Goal: Information Seeking & Learning: Learn about a topic

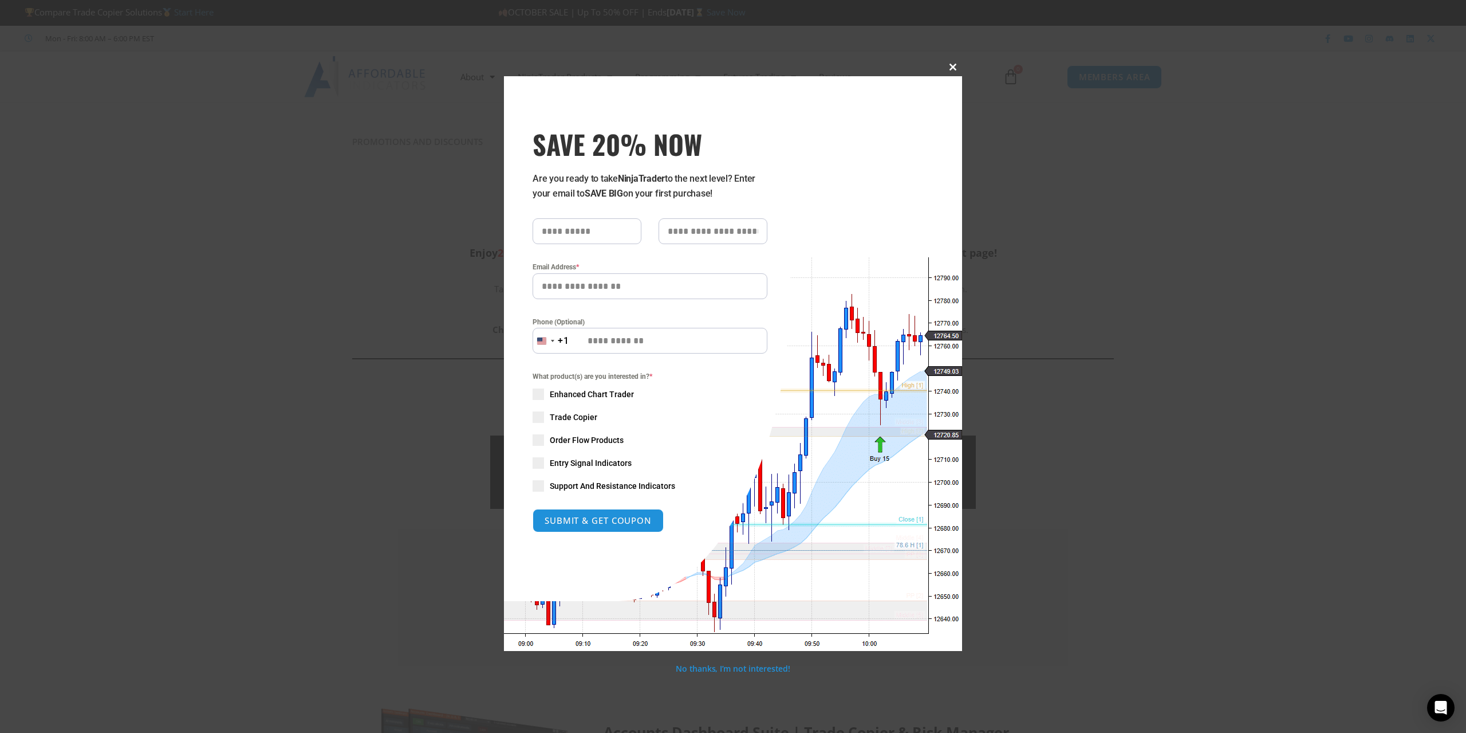
click at [954, 64] on span "SAVE 20% NOW popup" at bounding box center [953, 67] width 18 height 7
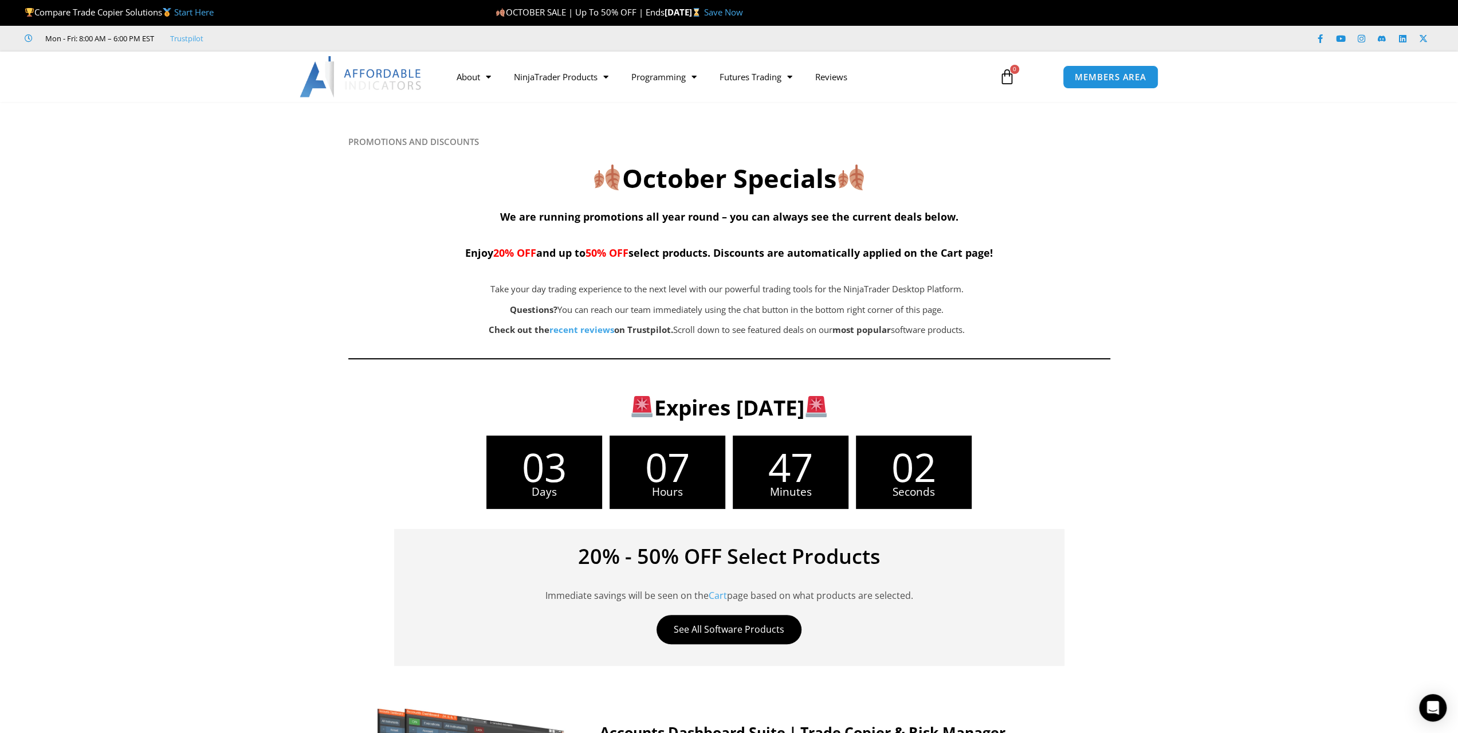
click at [1176, 293] on div at bounding box center [729, 240] width 1458 height 277
click at [1200, 190] on icon at bounding box center [728, 169] width 1458 height 137
click at [1429, 317] on div at bounding box center [729, 240] width 1458 height 277
click at [845, 297] on div "Take your day trading experience to the next level with our powerful trading to…" at bounding box center [726, 309] width 757 height 57
click at [621, 250] on span "50% OFF" at bounding box center [606, 253] width 43 height 14
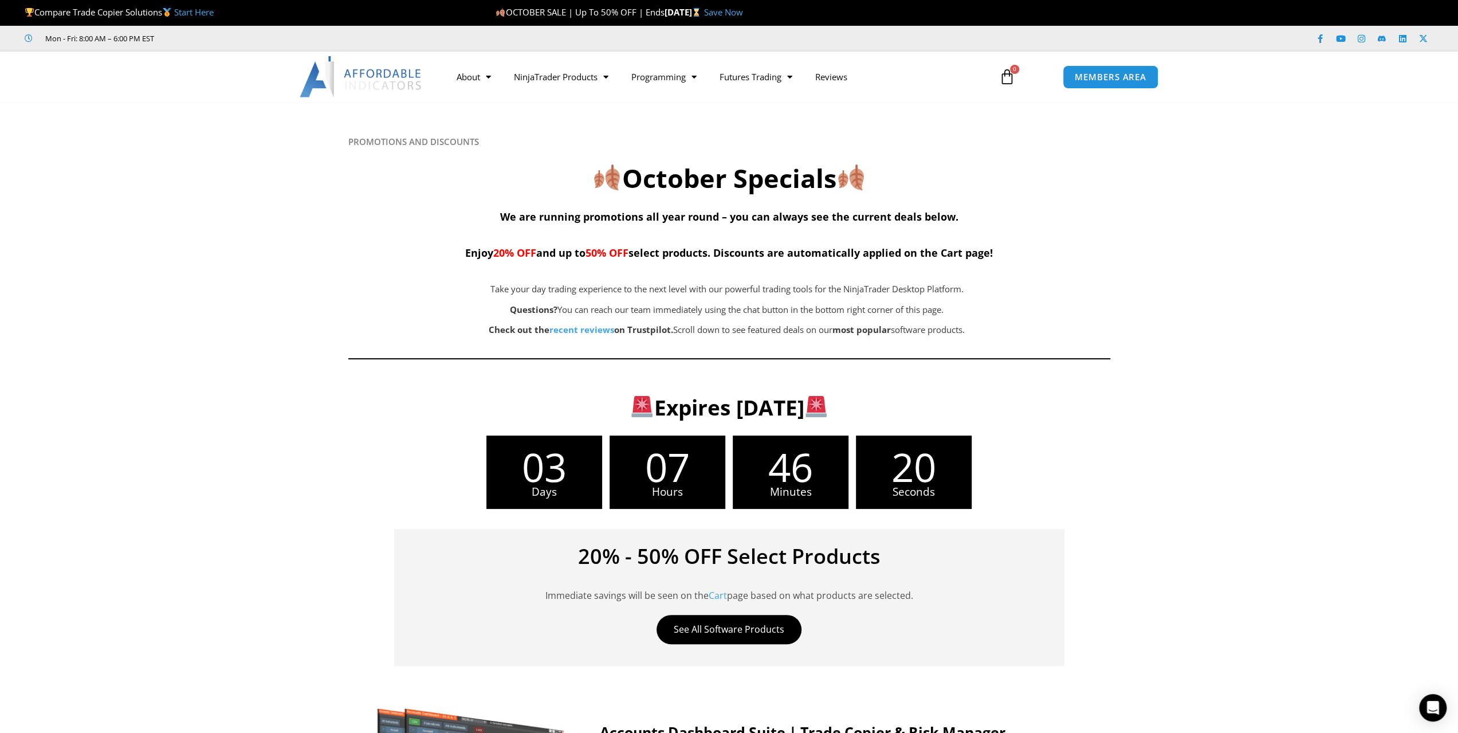
click at [603, 244] on h4 "We are running promotions all year round – you can always see the current deals…" at bounding box center [729, 233] width 762 height 55
click at [336, 62] on img at bounding box center [361, 76] width 123 height 41
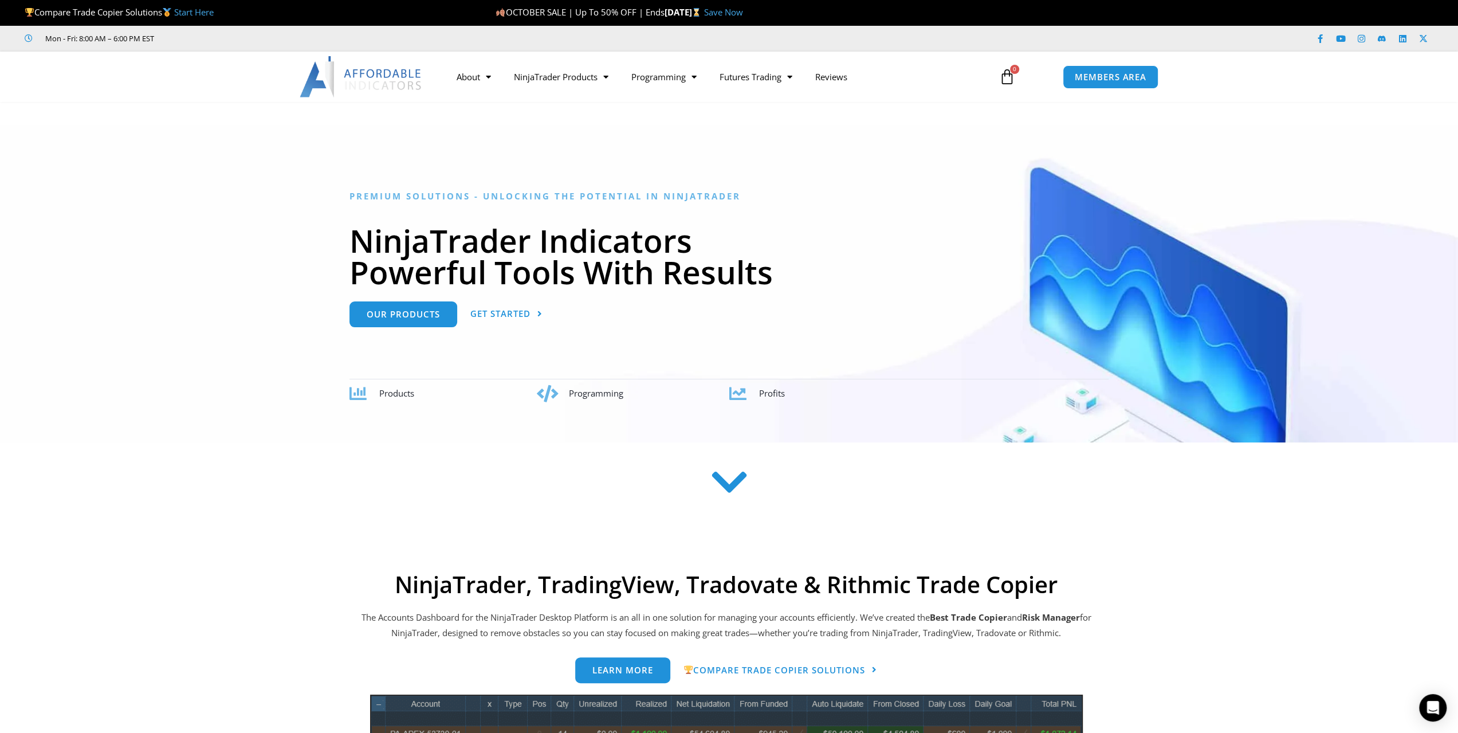
drag, startPoint x: 664, startPoint y: 11, endPoint x: 718, endPoint y: 15, distance: 54.6
click at [718, 15] on p "OCTOBER SALE | Up To 50% OFF | Ends Sunday, October 5 Save Now" at bounding box center [920, 13] width 851 height 16
click at [703, 11] on strong "[DATE]" at bounding box center [684, 11] width 40 height 11
drag, startPoint x: 745, startPoint y: 11, endPoint x: 683, endPoint y: 9, distance: 61.9
click at [684, 9] on strong "[DATE]" at bounding box center [684, 11] width 40 height 11
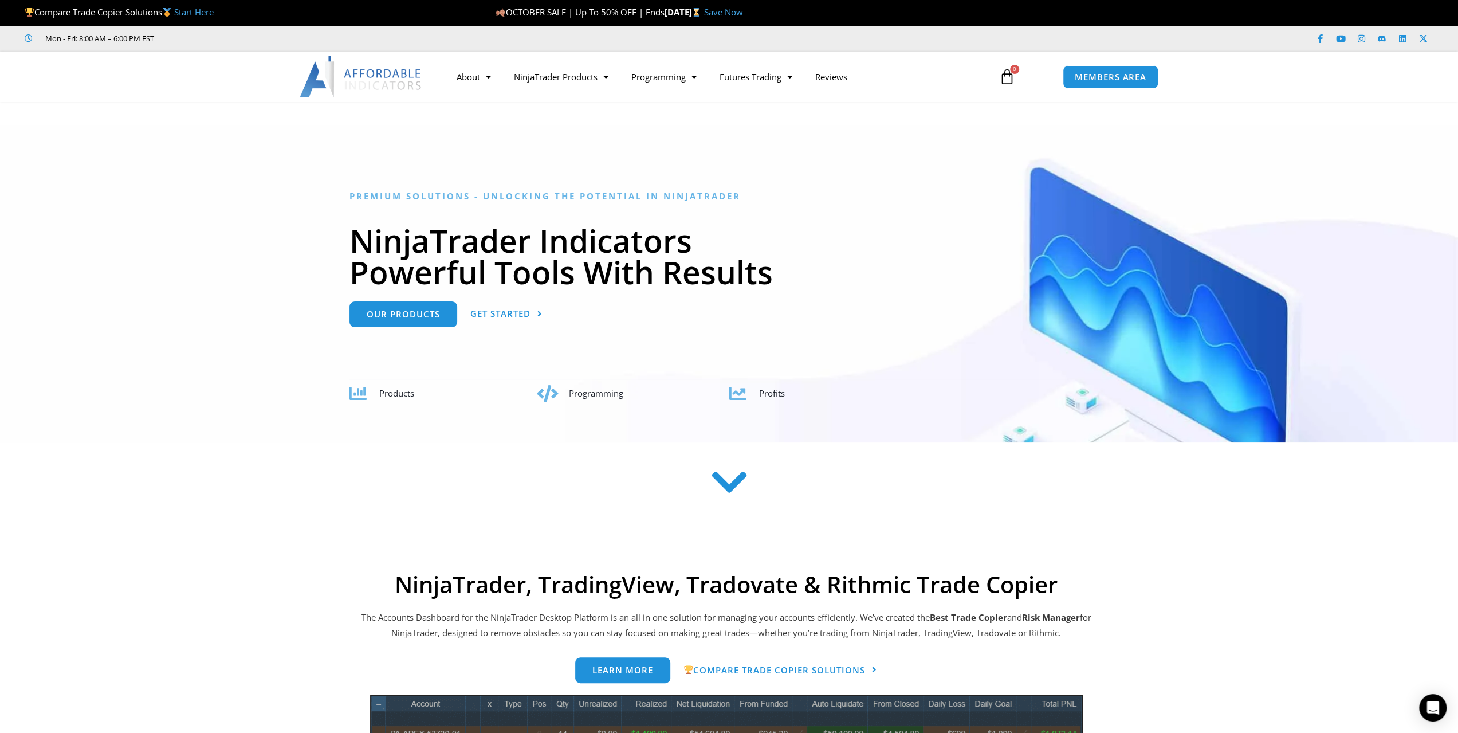
click at [682, 9] on strong "[DATE]" at bounding box center [684, 11] width 40 height 11
drag, startPoint x: 672, startPoint y: 9, endPoint x: 722, endPoint y: 13, distance: 49.4
click at [703, 12] on strong "[DATE]" at bounding box center [684, 11] width 40 height 11
click at [703, 13] on strong "[DATE]" at bounding box center [684, 11] width 40 height 11
click at [753, 37] on ul "Mon - Fri: 8:00 AM – 6:00 PM EST" at bounding box center [498, 39] width 963 height 14
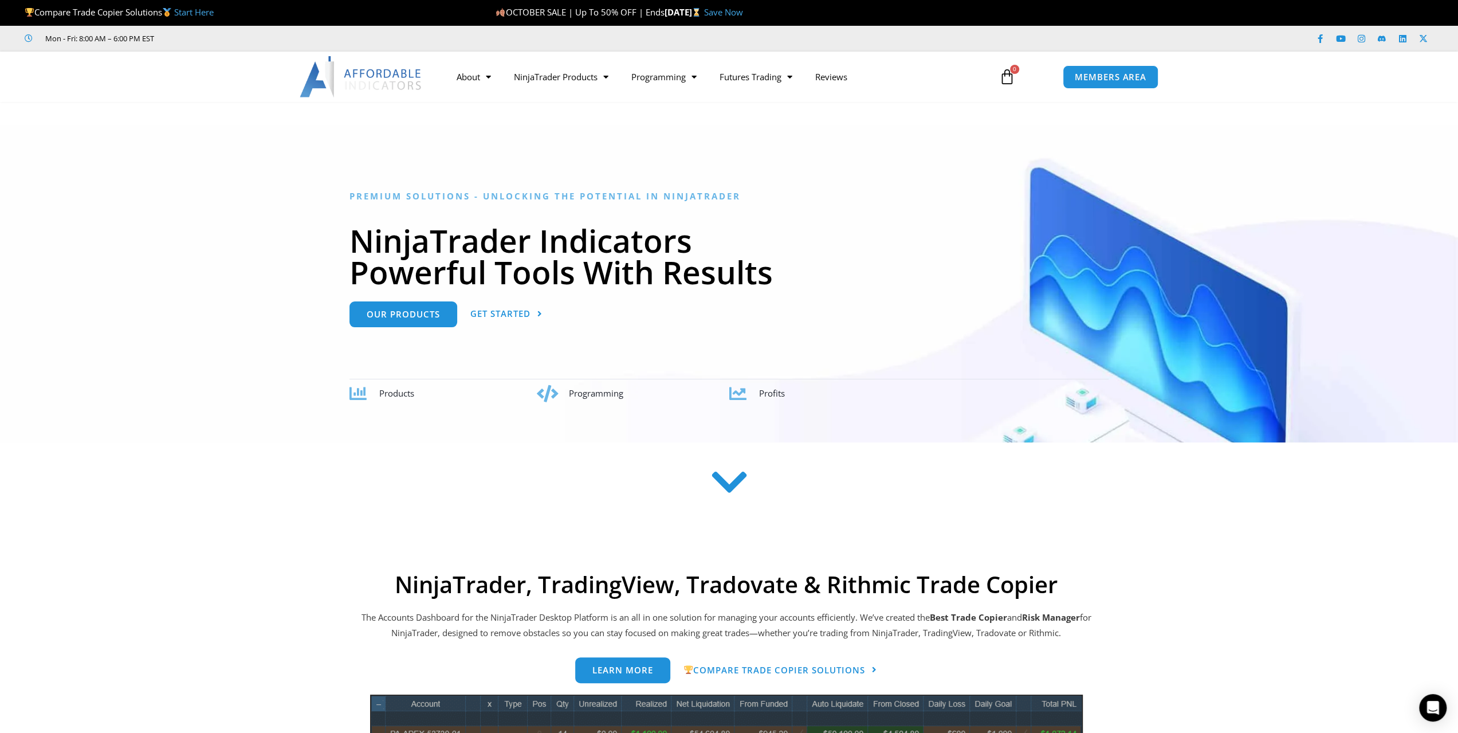
click at [742, 10] on link "Save Now" at bounding box center [722, 11] width 39 height 11
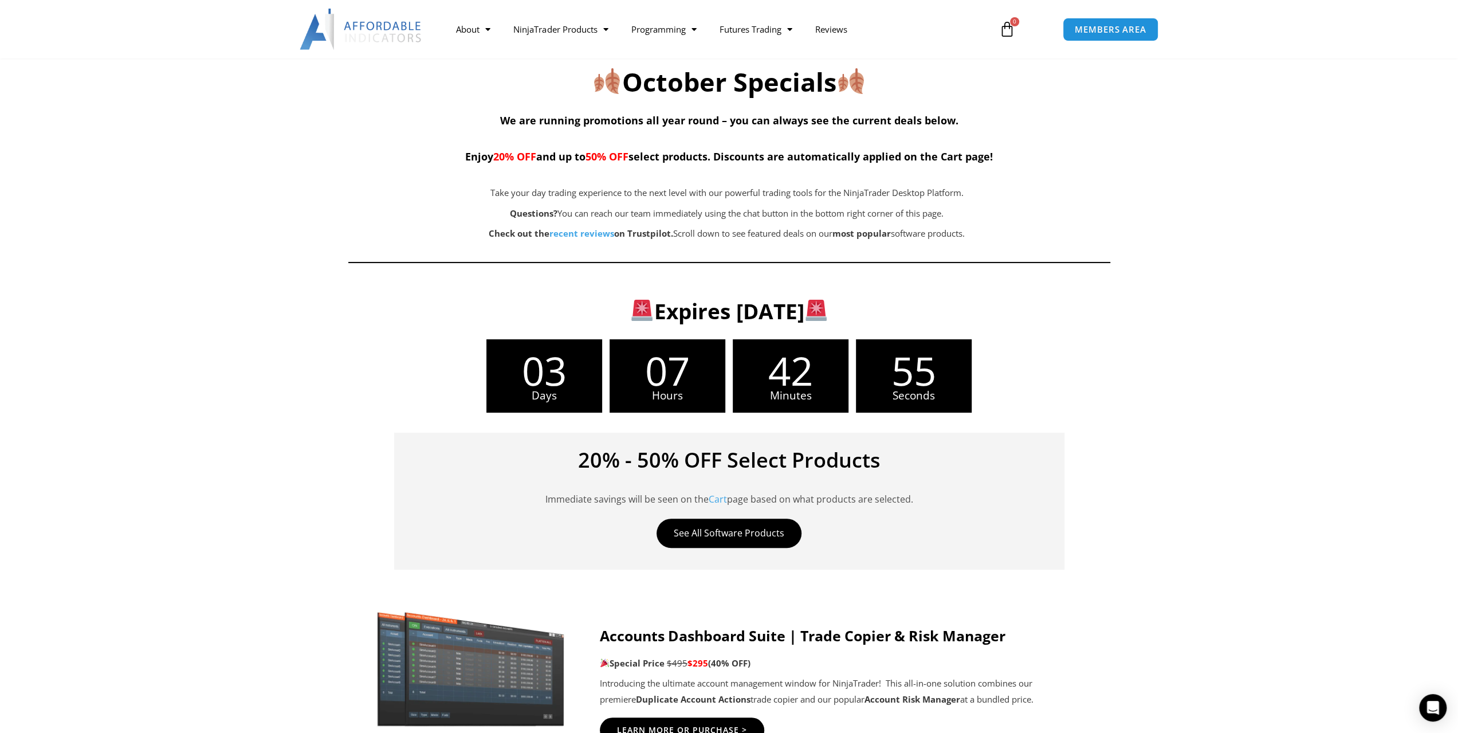
scroll to position [172, 0]
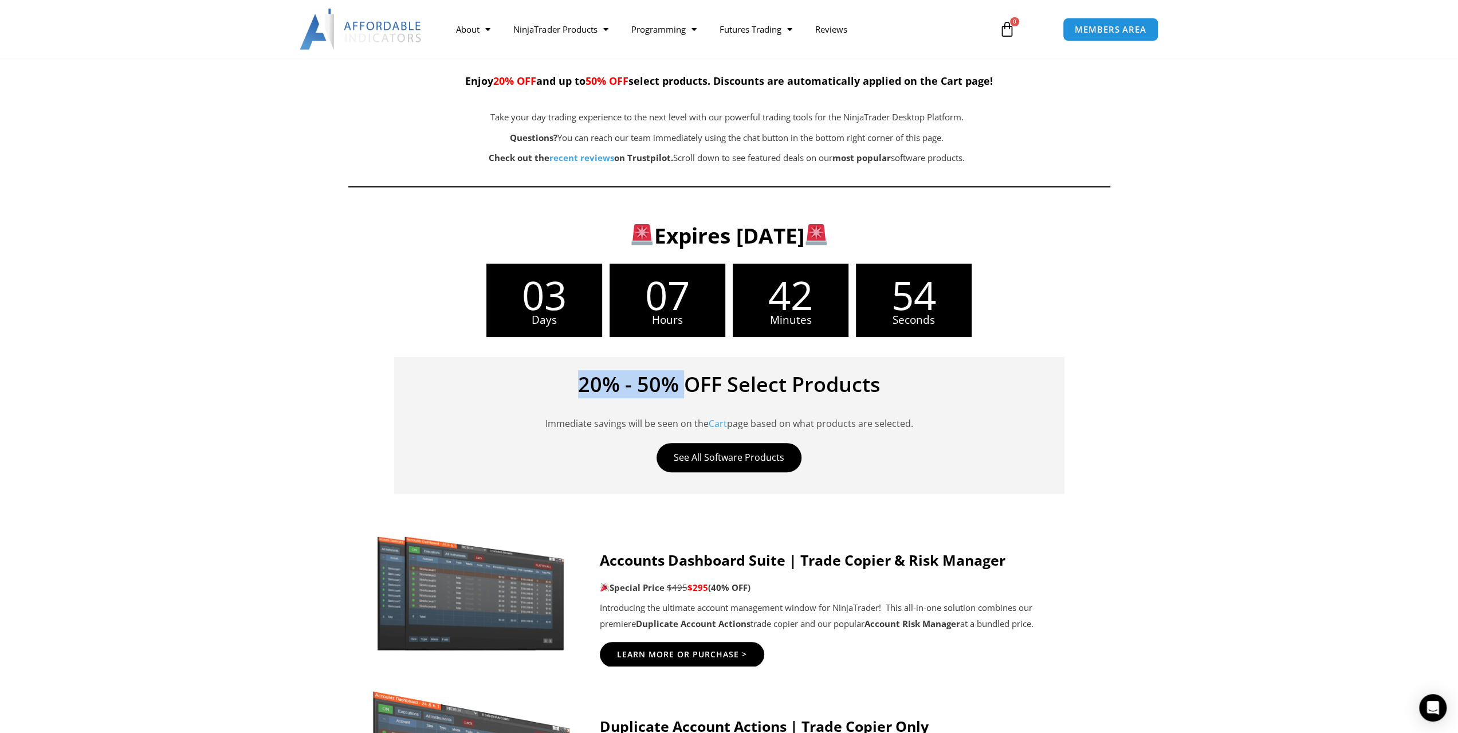
drag, startPoint x: 688, startPoint y: 385, endPoint x: 583, endPoint y: 378, distance: 105.6
click at [583, 378] on h4 "20% - 50% OFF Select Products" at bounding box center [729, 384] width 636 height 21
click at [620, 383] on h4 "20% - 50% OFF Select Products" at bounding box center [729, 384] width 636 height 21
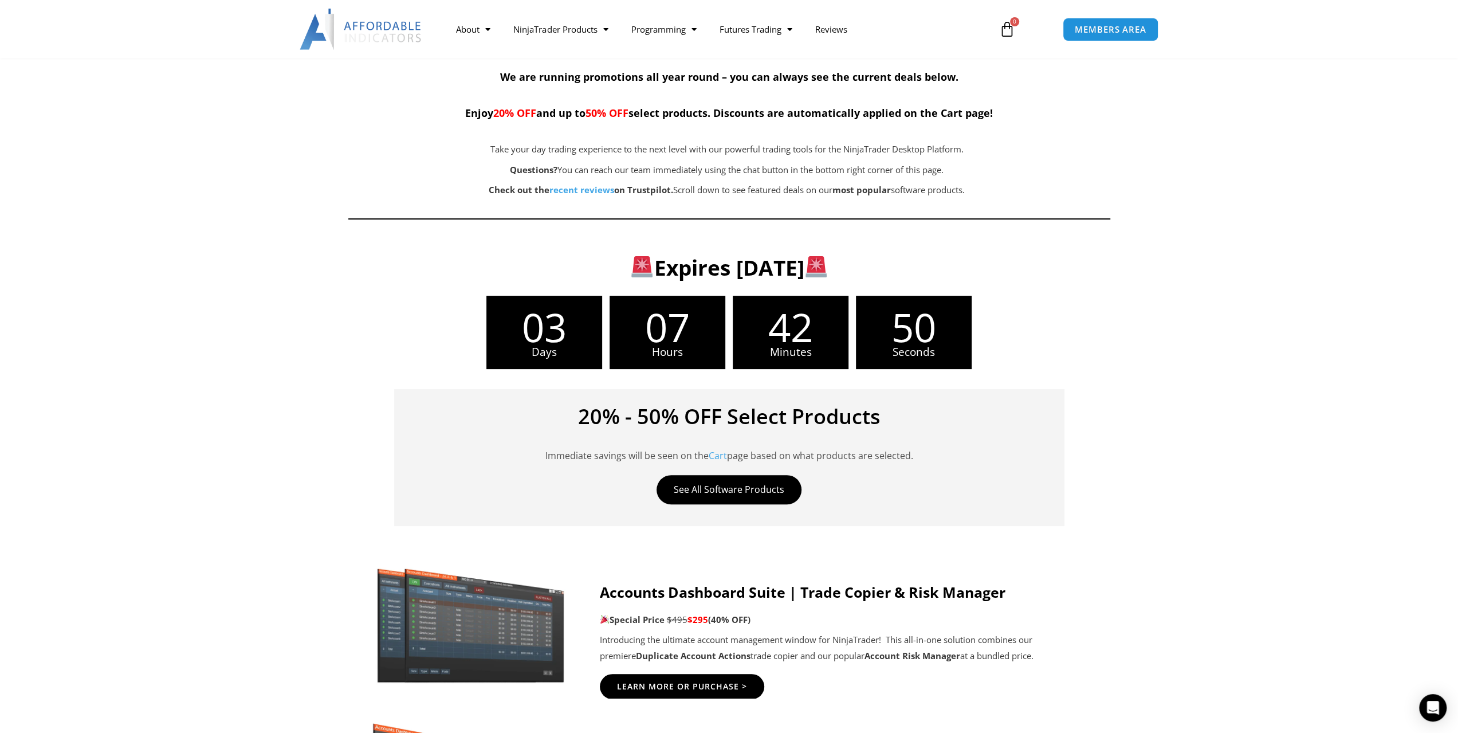
scroll to position [0, 0]
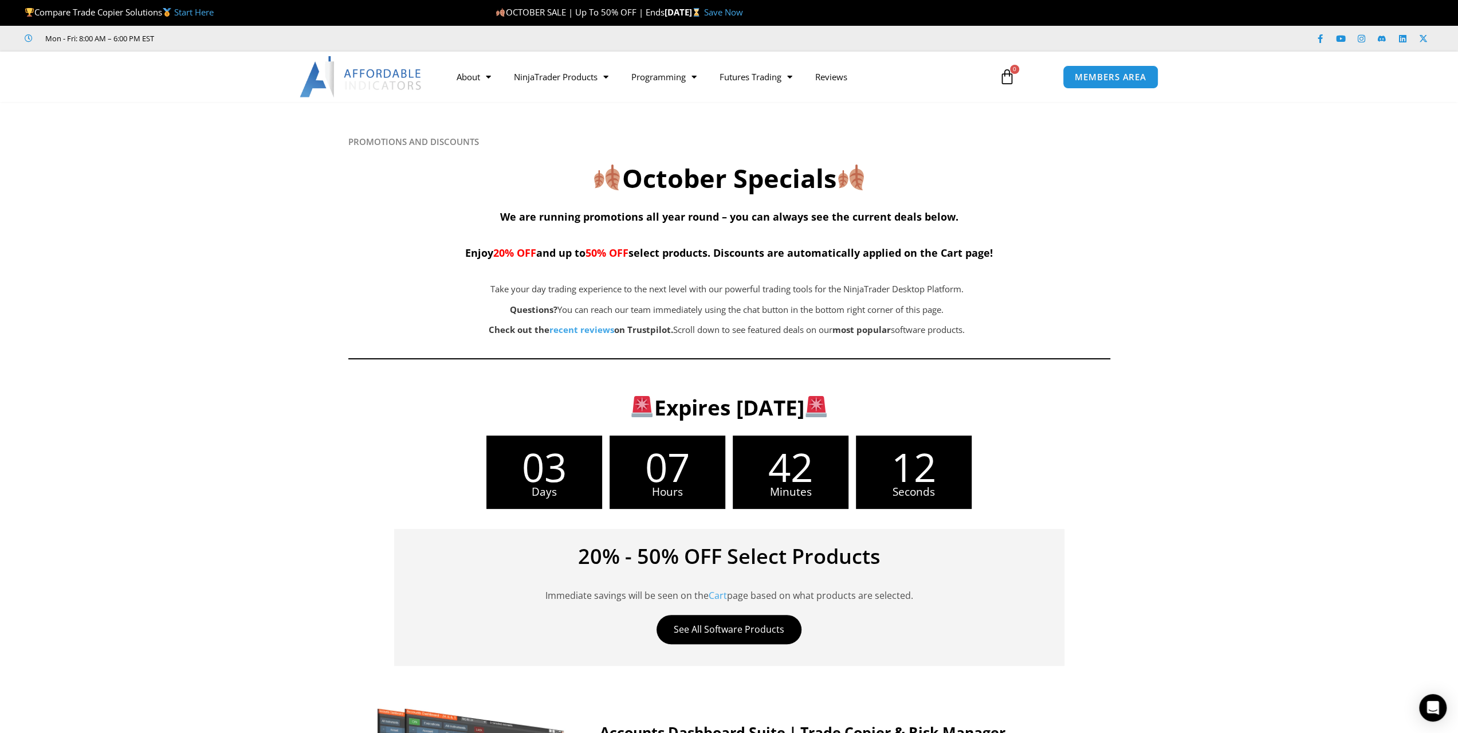
click at [635, 180] on h2 "October Specials" at bounding box center [729, 179] width 762 height 34
click at [708, 178] on h2 "October Specials" at bounding box center [729, 179] width 762 height 34
click at [695, 183] on h2 "October Specials" at bounding box center [729, 179] width 762 height 34
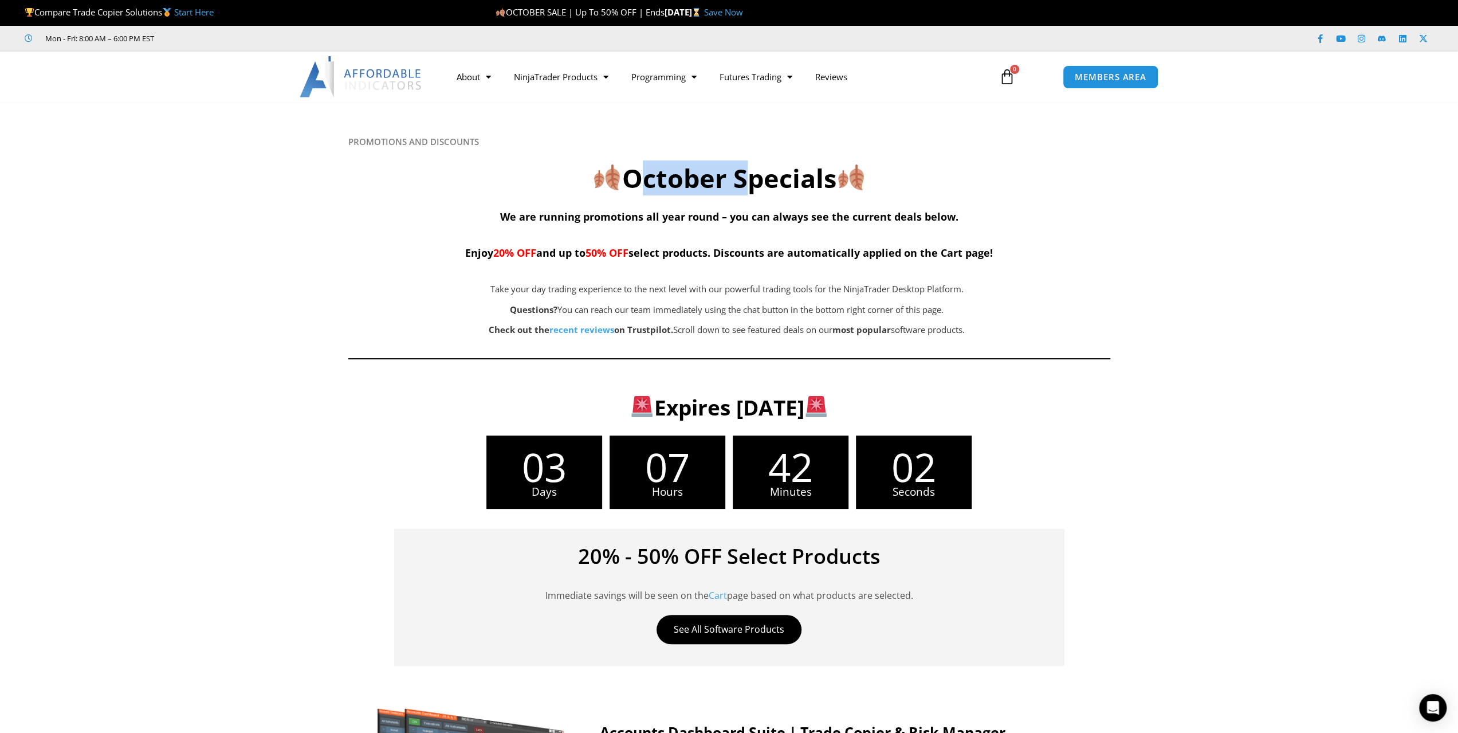
click at [695, 183] on h2 "October Specials" at bounding box center [729, 179] width 762 height 34
click at [740, 181] on h2 "October Specials" at bounding box center [729, 179] width 762 height 34
click at [852, 244] on h4 "We are running promotions all year round – you can always see the current deals…" at bounding box center [729, 233] width 762 height 55
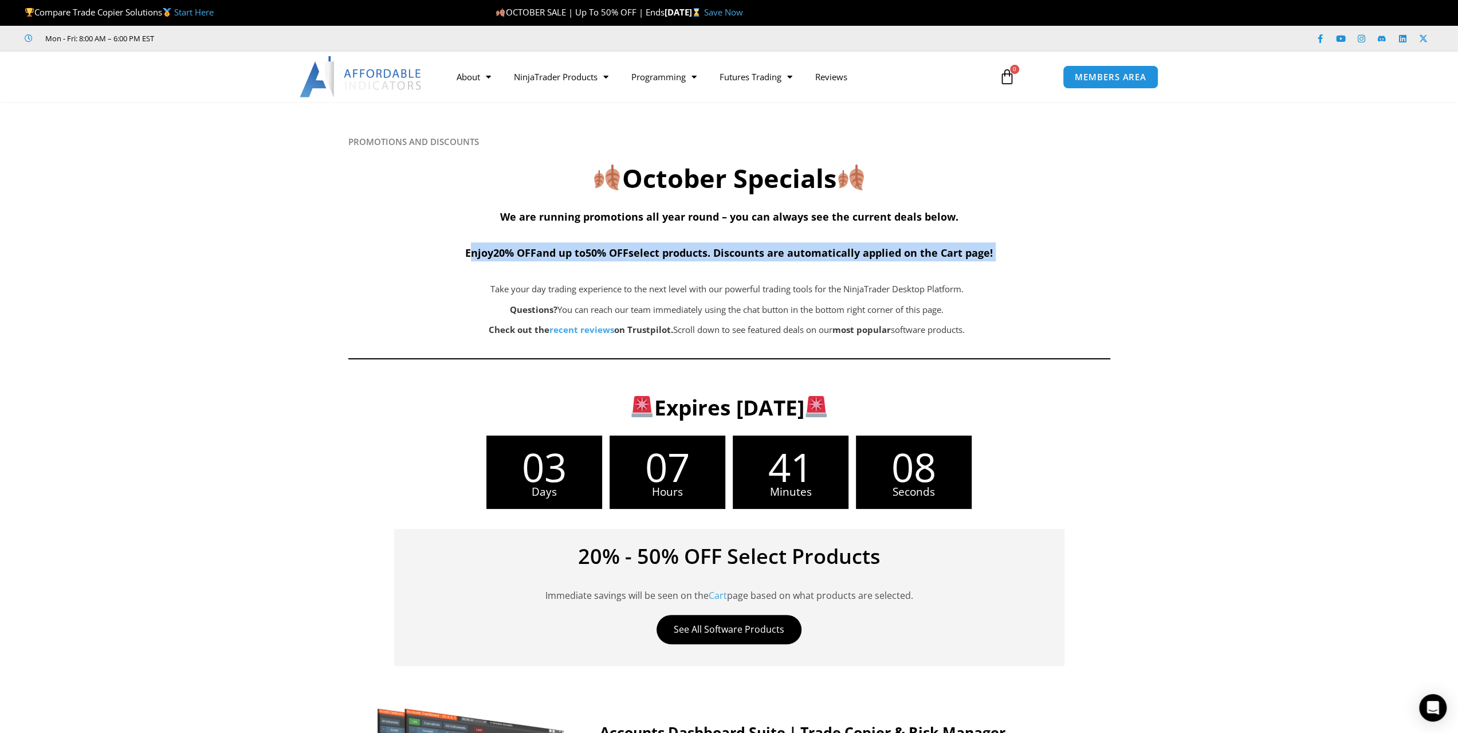
click at [852, 244] on h4 "We are running promotions all year round – you can always see the current deals…" at bounding box center [729, 233] width 762 height 55
click at [858, 246] on span "Enjoy 20% OFF and up to 50% OFF select products. Discounts are automatically ap…" at bounding box center [729, 253] width 528 height 14
drag, startPoint x: 720, startPoint y: 254, endPoint x: 1008, endPoint y: 248, distance: 288.1
click at [989, 250] on span "Enjoy 20% OFF and up to 50% OFF select products. Discounts are automatically ap…" at bounding box center [729, 253] width 528 height 14
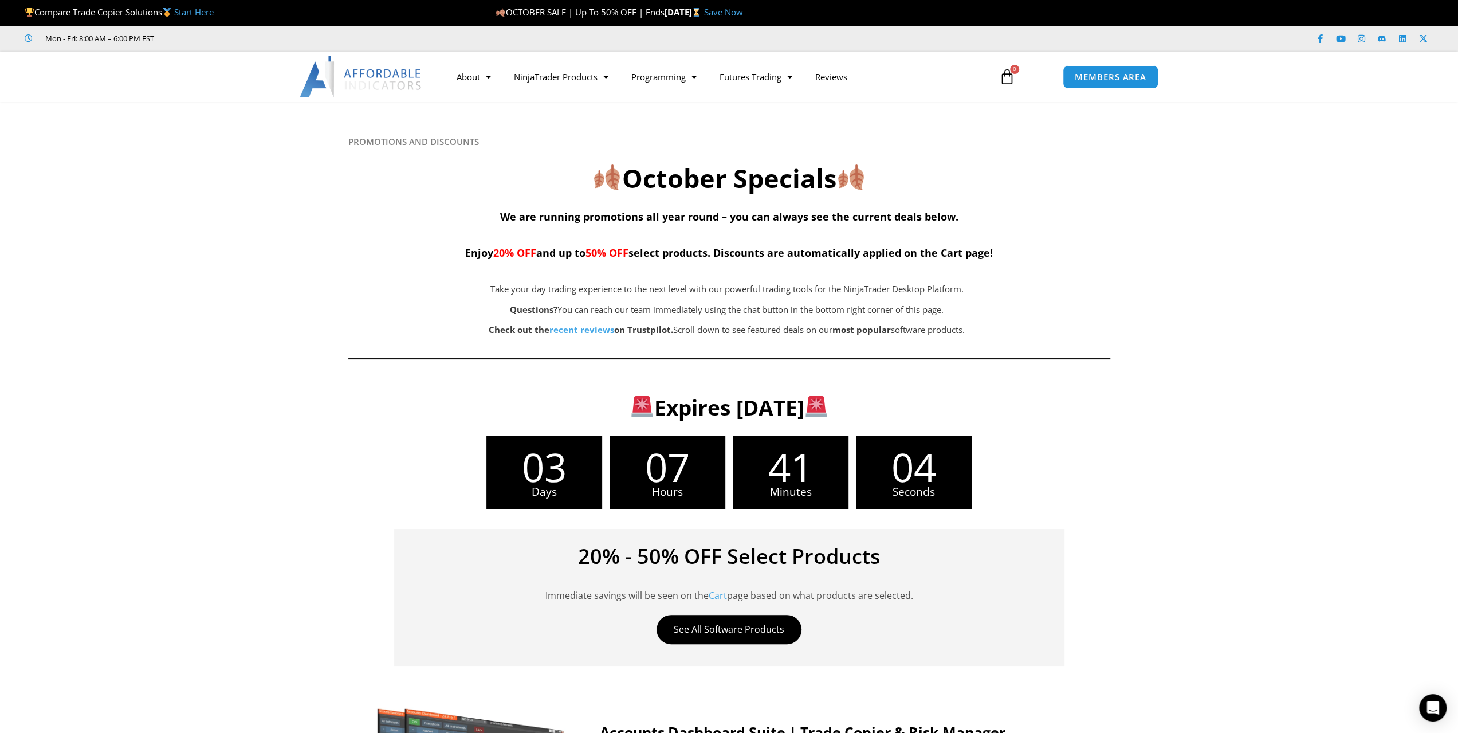
click at [1002, 248] on h4 "We are running promotions all year round – you can always see the current deals…" at bounding box center [729, 233] width 762 height 55
click at [504, 252] on span "20% OFF" at bounding box center [514, 253] width 43 height 14
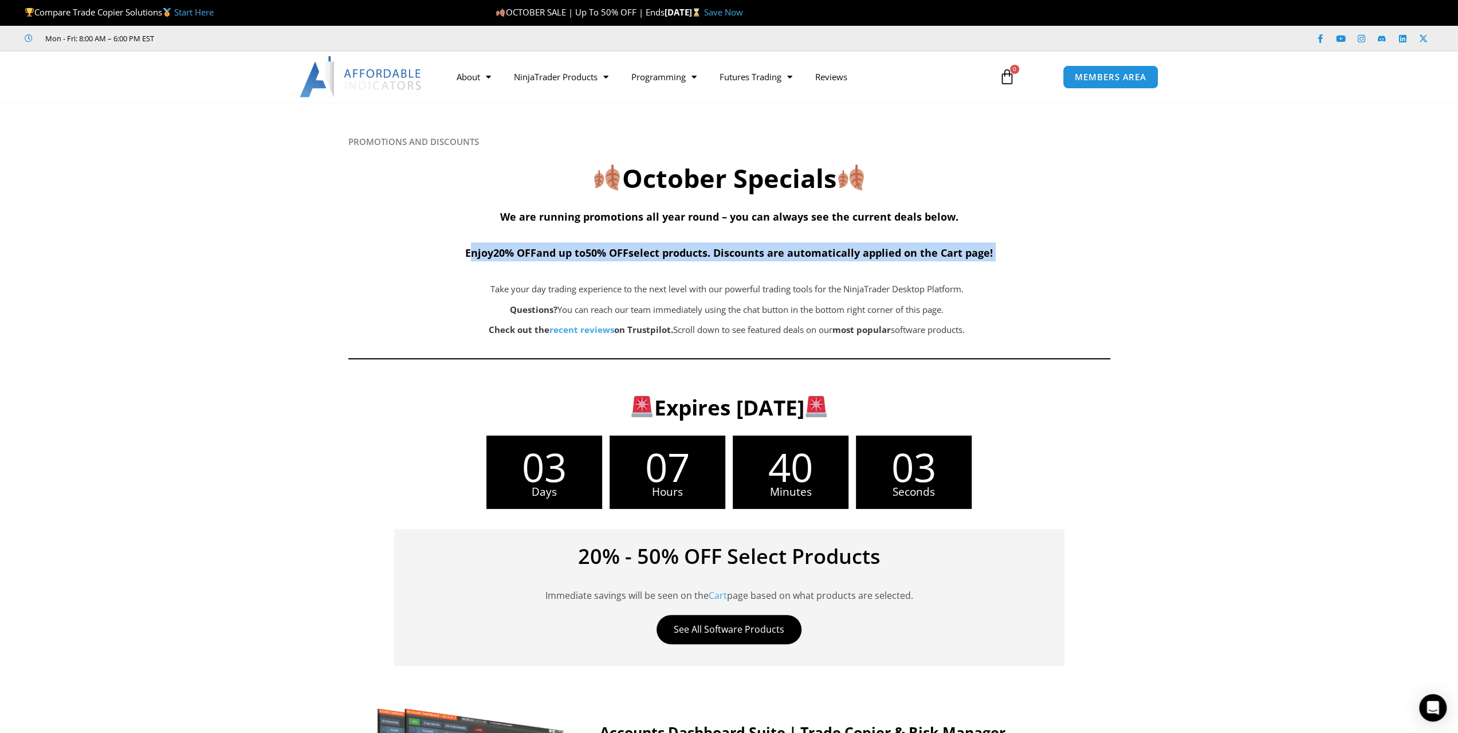
click at [504, 252] on span "20% OFF" at bounding box center [514, 253] width 43 height 14
click at [639, 255] on span "Enjoy 20% OFF and up to 50% OFF select products. Discounts are automatically ap…" at bounding box center [729, 253] width 528 height 14
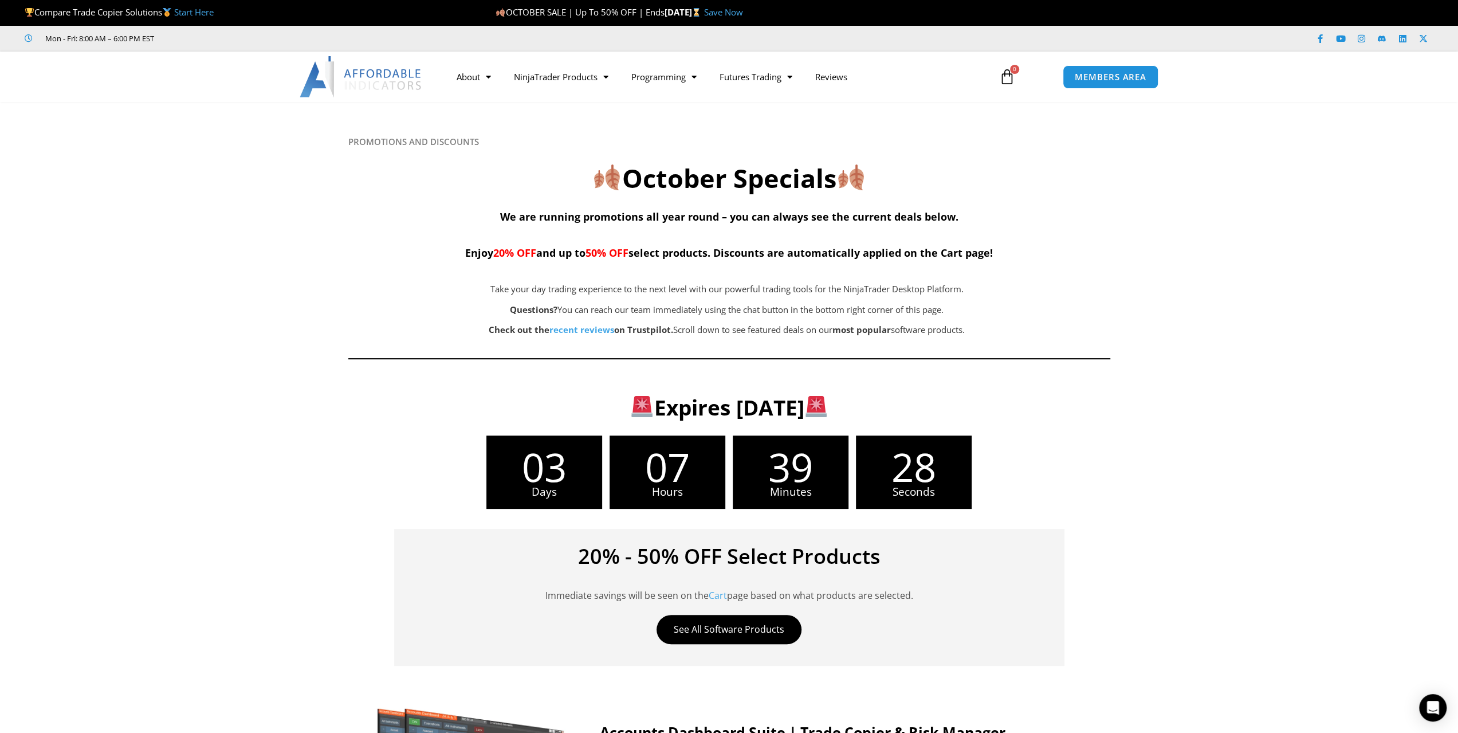
click at [784, 250] on span "Enjoy 20% OFF and up to 50% OFF select products. Discounts are automatically ap…" at bounding box center [729, 253] width 528 height 14
